Goal: Task Accomplishment & Management: Manage account settings

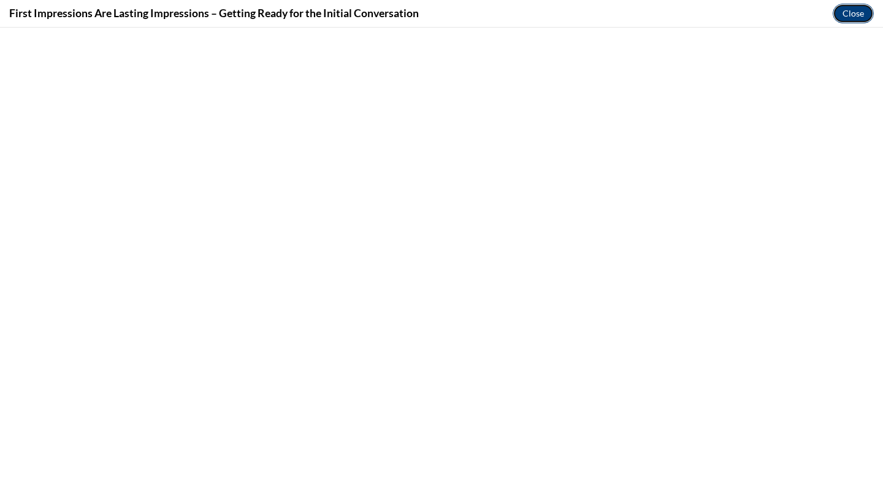
click at [861, 6] on button "Close" at bounding box center [852, 14] width 41 height 20
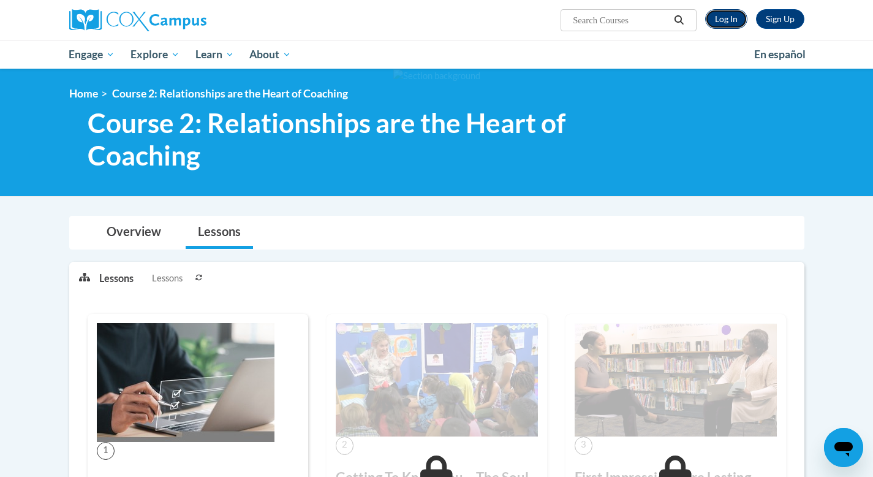
click at [731, 26] on link "Log In" at bounding box center [726, 19] width 42 height 20
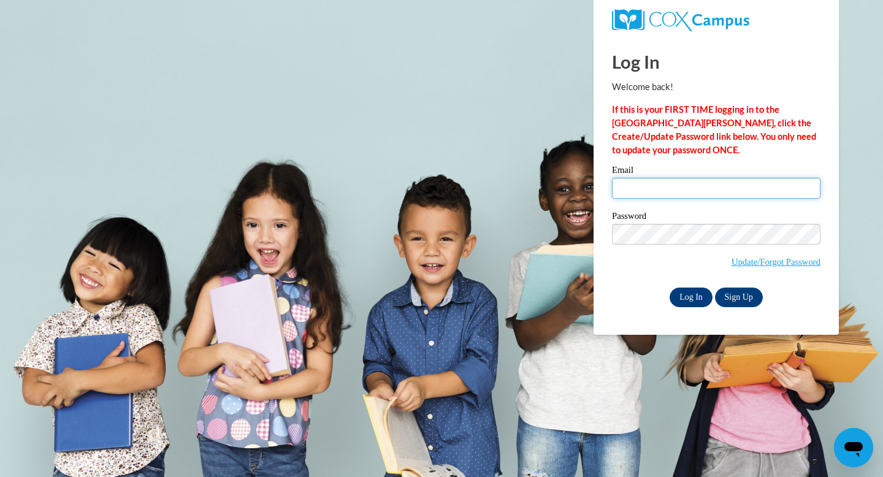
type input "donnamschiele@gmail.com"
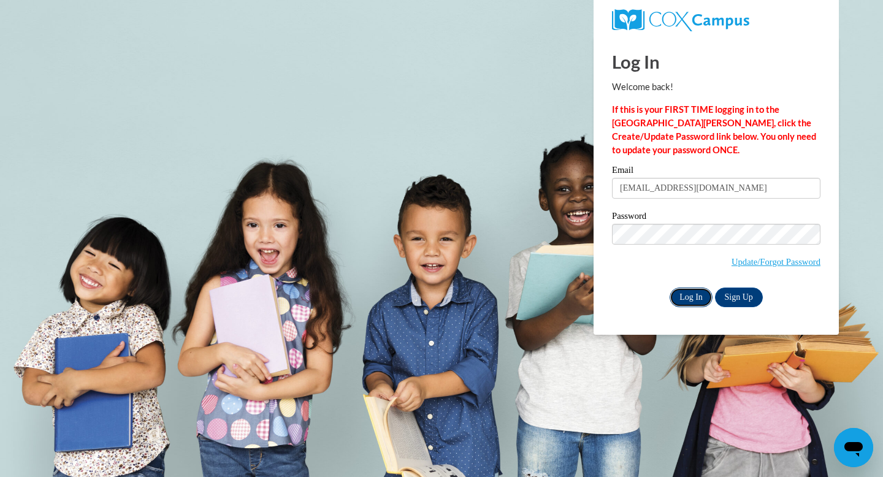
click at [688, 302] on input "Log In" at bounding box center [690, 297] width 43 height 20
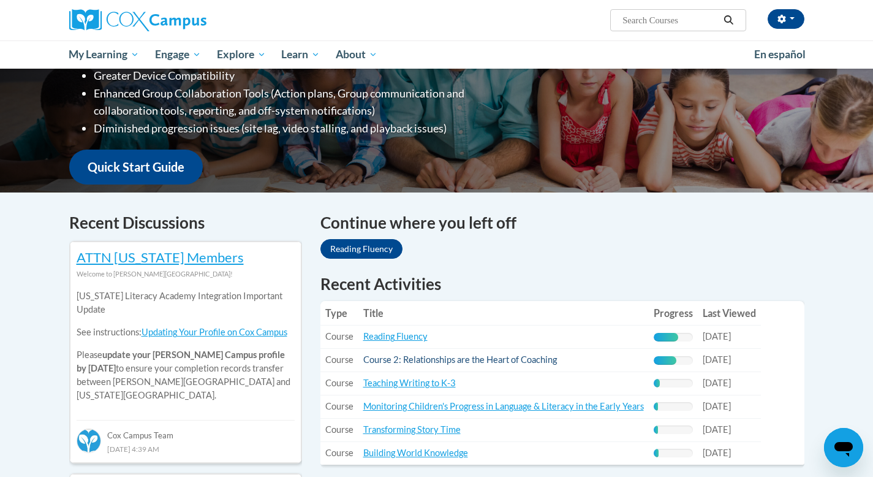
scroll to position [240, 0]
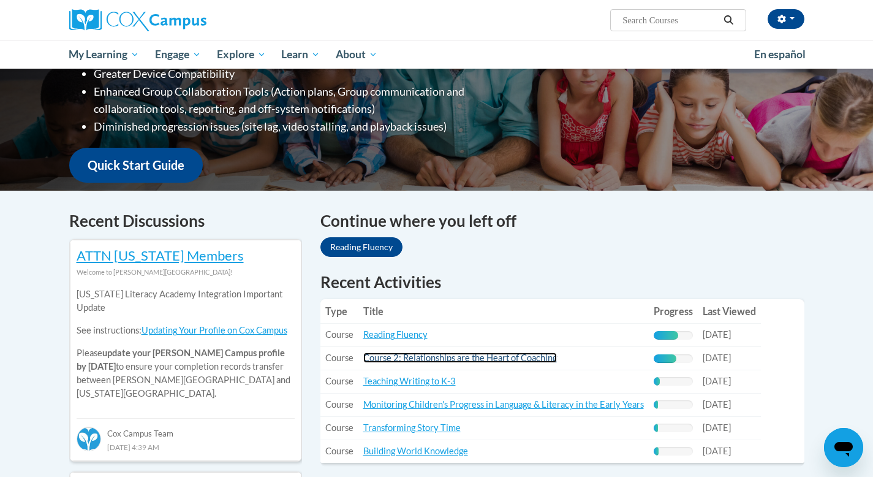
click at [430, 359] on link "Course 2: Relationships are the Heart of Coaching" at bounding box center [460, 357] width 194 height 10
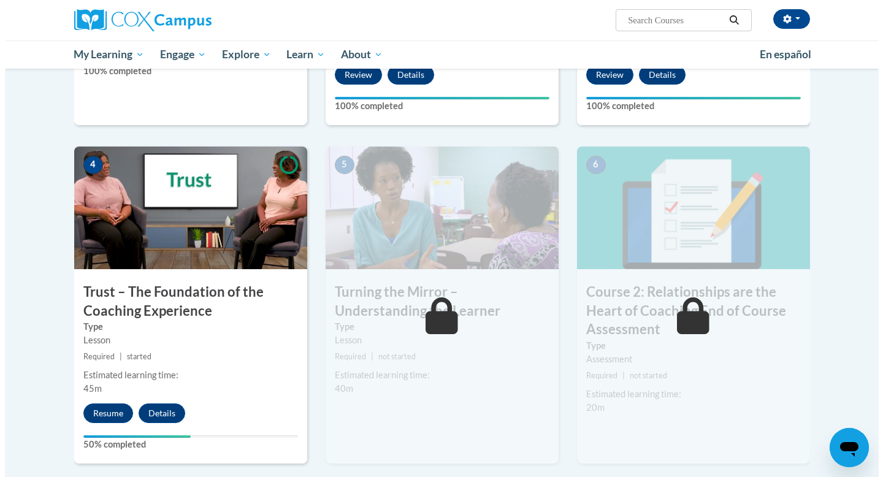
scroll to position [566, 0]
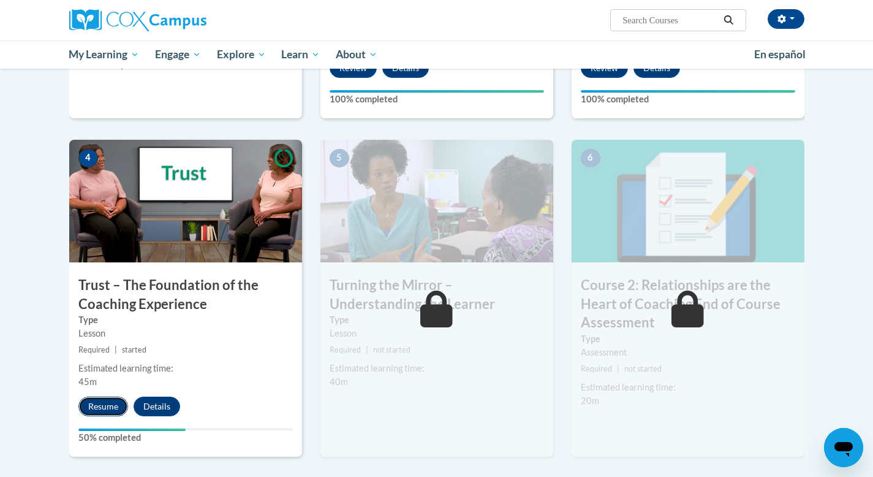
click at [115, 408] on button "Resume" at bounding box center [103, 407] width 50 height 20
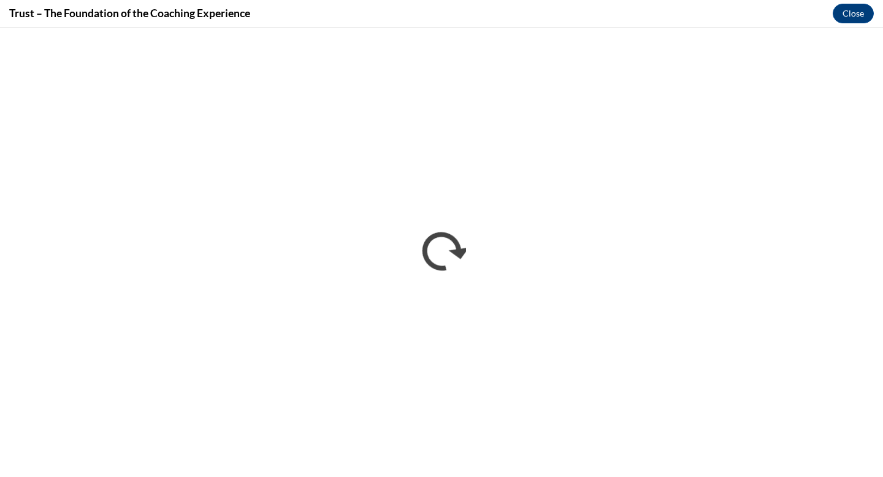
scroll to position [0, 0]
